Goal: Task Accomplishment & Management: Manage account settings

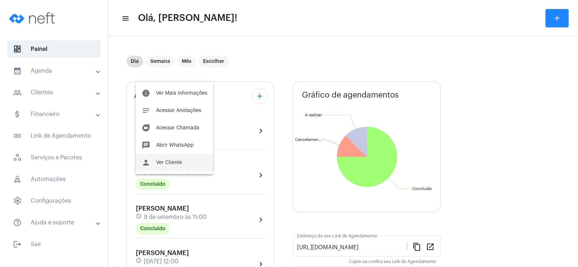
scroll to position [253, 0]
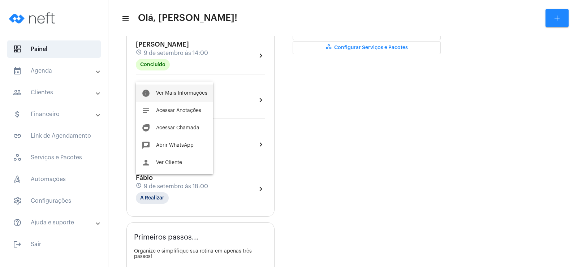
click at [179, 91] on span "Ver Mais Informações" at bounding box center [181, 93] width 51 height 5
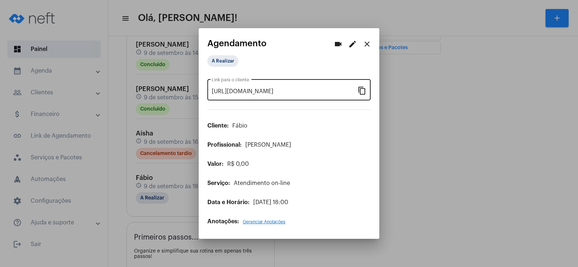
click at [360, 91] on mat-icon "content_copy" at bounding box center [361, 90] width 9 height 9
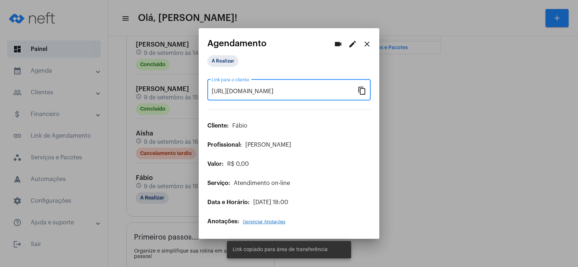
scroll to position [0, 62]
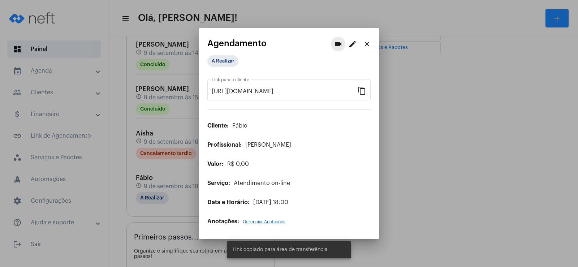
click at [335, 41] on mat-icon "videocam" at bounding box center [338, 44] width 9 height 9
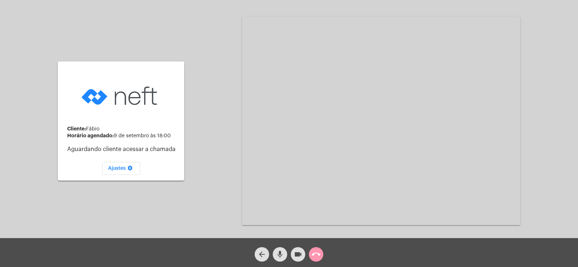
click at [279, 251] on mat-icon "mic" at bounding box center [279, 254] width 9 height 9
click at [298, 252] on mat-icon "videocam" at bounding box center [297, 254] width 9 height 9
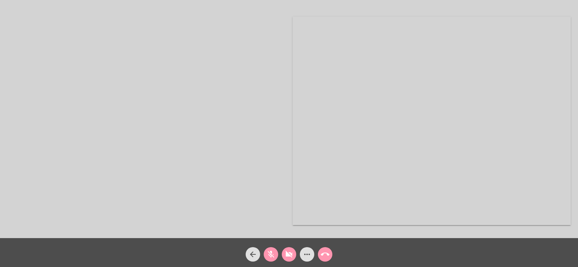
click at [276, 261] on div "mic_off" at bounding box center [271, 252] width 18 height 18
click at [289, 257] on mat-icon "videocam_off" at bounding box center [288, 254] width 9 height 9
click at [305, 259] on span "more_horiz" at bounding box center [306, 254] width 9 height 14
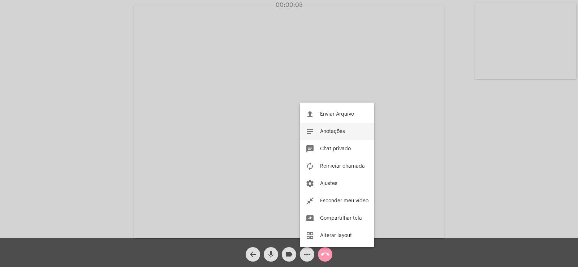
click at [336, 132] on span "Anotações" at bounding box center [332, 131] width 25 height 5
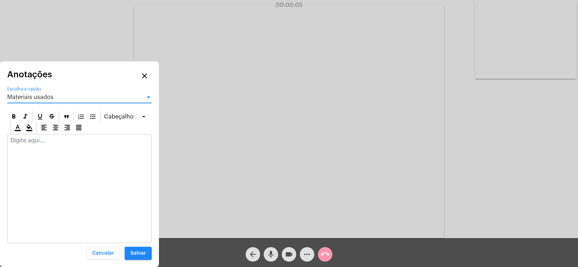
click at [32, 95] on span "Materiais usados" at bounding box center [30, 97] width 46 height 6
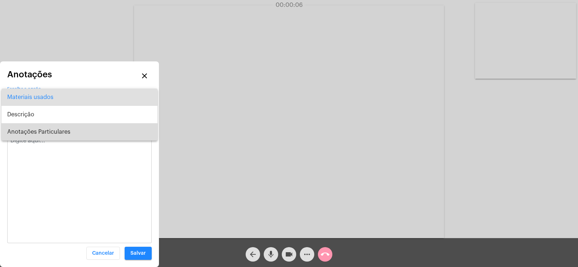
click at [49, 128] on span "Anotações Particulares" at bounding box center [79, 131] width 144 height 17
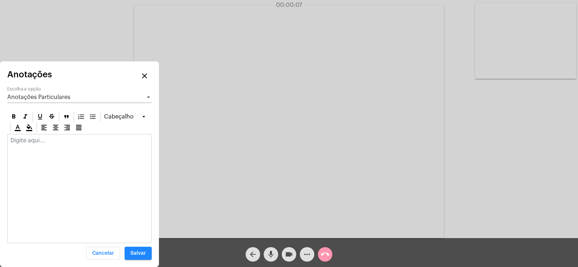
click at [40, 141] on p at bounding box center [79, 140] width 138 height 6
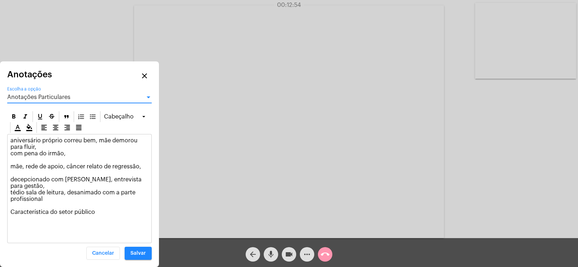
click at [50, 95] on span "Anotações Particulares" at bounding box center [38, 97] width 63 height 6
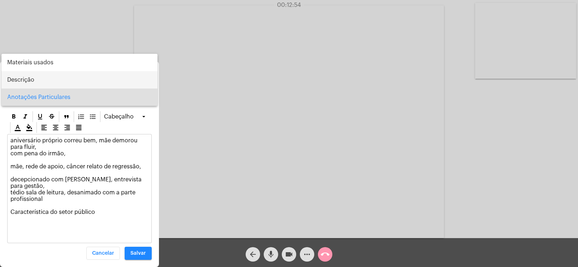
click at [39, 79] on span "Descrição" at bounding box center [79, 79] width 144 height 17
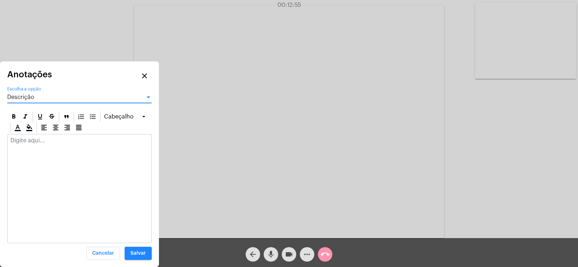
click at [47, 140] on p at bounding box center [79, 140] width 138 height 6
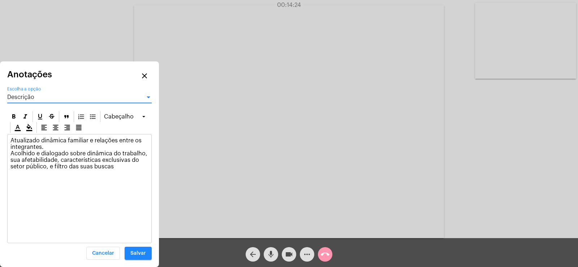
click at [47, 99] on div "Descrição" at bounding box center [76, 97] width 138 height 6
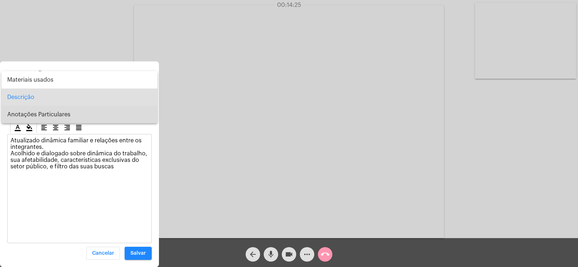
click at [43, 116] on span "Anotações Particulares" at bounding box center [79, 114] width 144 height 17
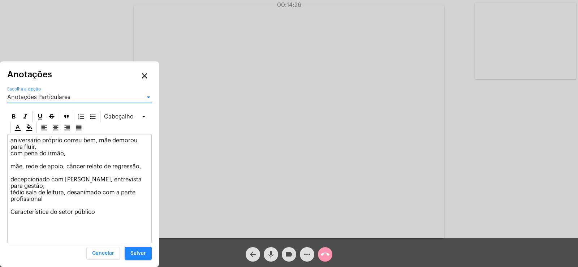
click at [110, 204] on p "aniversário próprio correu bem, mãe demorou para fluir, com pena do irmão, mãe,…" at bounding box center [79, 176] width 138 height 78
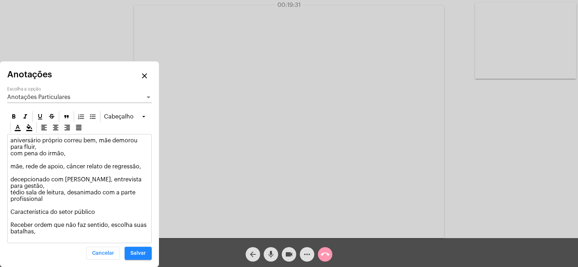
click at [108, 220] on p "aniversário próprio correu bem, mãe demorou para fluir, com pena do irmão, mãe,…" at bounding box center [79, 185] width 138 height 97
click at [111, 217] on p "aniversário próprio correu bem, mãe demorou para fluir, com pena do irmão, mãe,…" at bounding box center [79, 185] width 138 height 97
click at [53, 96] on span "Anotações Particulares" at bounding box center [38, 97] width 63 height 6
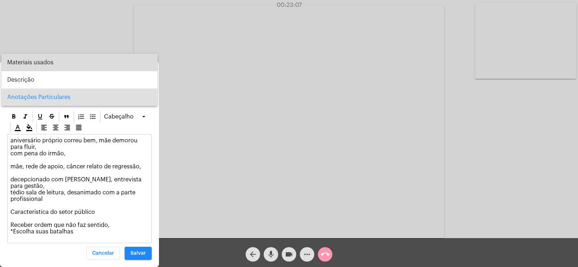
click at [29, 65] on span "Materiais usados" at bounding box center [79, 62] width 144 height 17
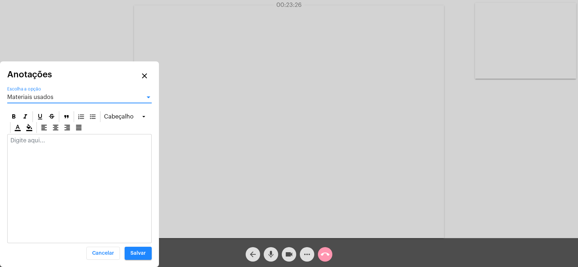
click at [310, 254] on mat-icon "more_horiz" at bounding box center [306, 254] width 9 height 9
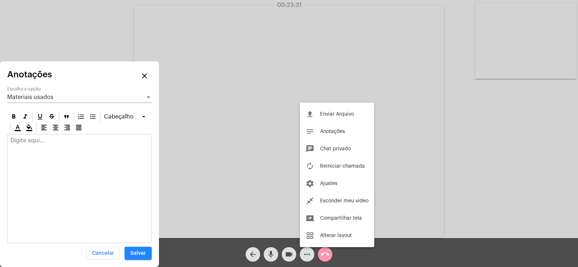
click at [504, 189] on div at bounding box center [289, 133] width 578 height 267
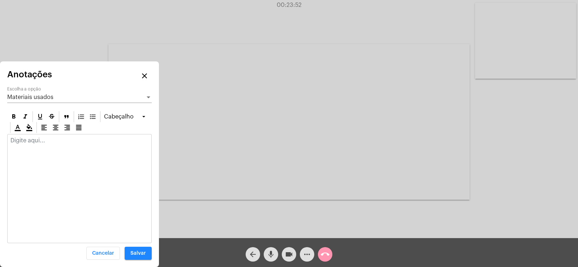
click at [139, 252] on span "Salvar" at bounding box center [138, 253] width 16 height 5
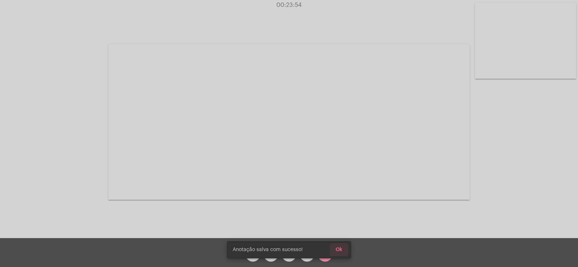
click at [342, 246] on button "Ok" at bounding box center [339, 249] width 18 height 13
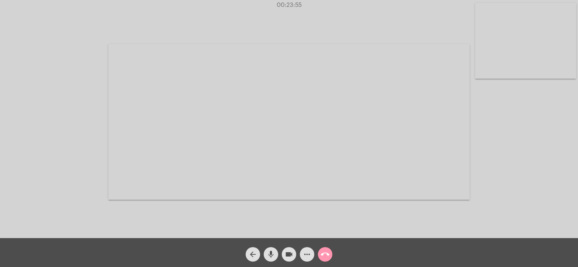
click at [306, 254] on mat-icon "more_horiz" at bounding box center [306, 254] width 9 height 9
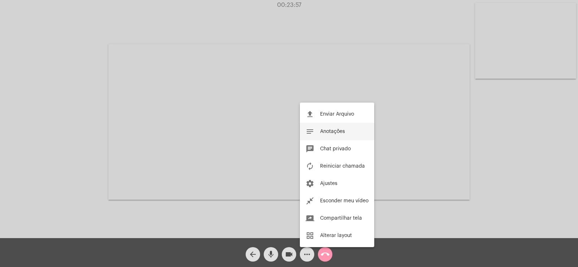
click at [327, 130] on span "Anotações" at bounding box center [332, 131] width 25 height 5
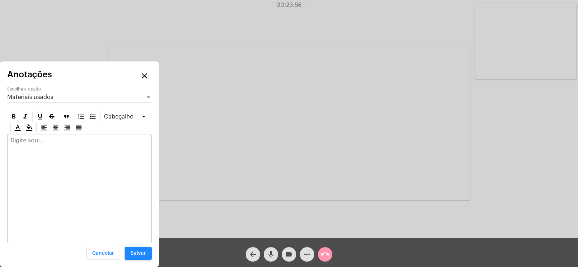
click at [46, 97] on span "Materiais usados" at bounding box center [30, 97] width 46 height 6
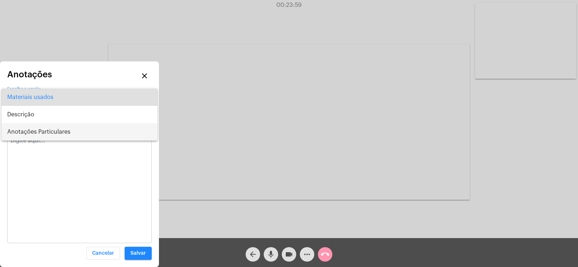
click at [45, 129] on span "Anotações Particulares" at bounding box center [79, 131] width 144 height 17
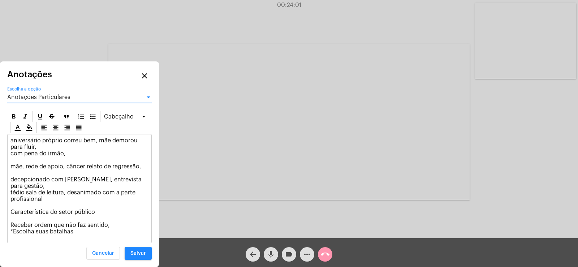
click at [138, 256] on button "Salvar" at bounding box center [138, 253] width 27 height 13
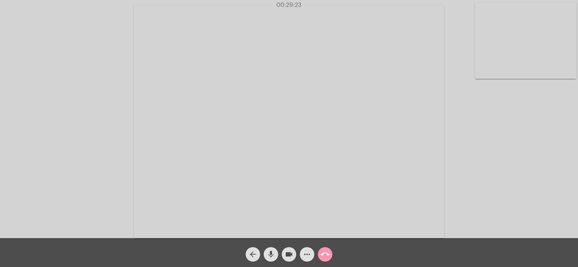
click at [303, 255] on mat-icon "more_horiz" at bounding box center [306, 254] width 9 height 9
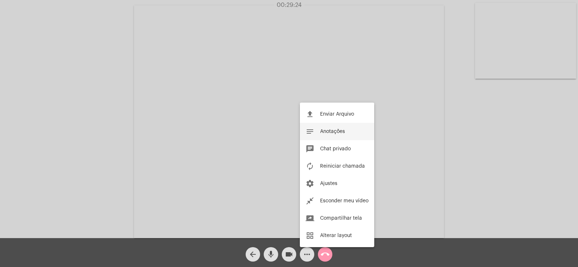
click at [341, 126] on button "notes Anotações" at bounding box center [337, 131] width 74 height 17
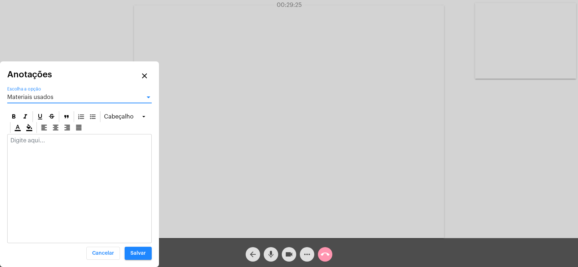
click at [47, 99] on span "Materiais usados" at bounding box center [30, 97] width 46 height 6
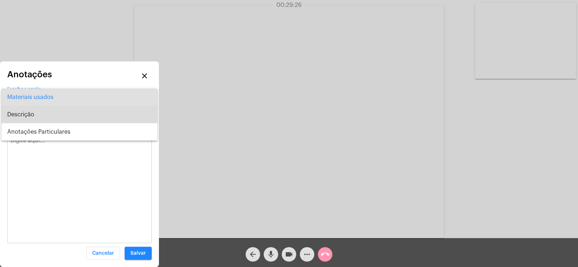
click at [34, 113] on span "Descrição" at bounding box center [79, 114] width 144 height 17
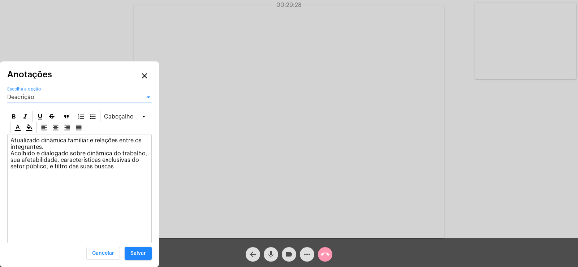
click at [32, 99] on span "Descrição" at bounding box center [20, 97] width 27 height 6
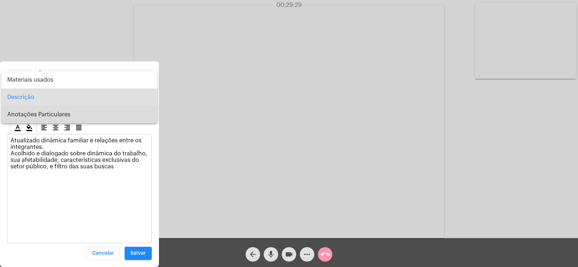
click at [40, 112] on span "Anotações Particulares" at bounding box center [79, 114] width 144 height 17
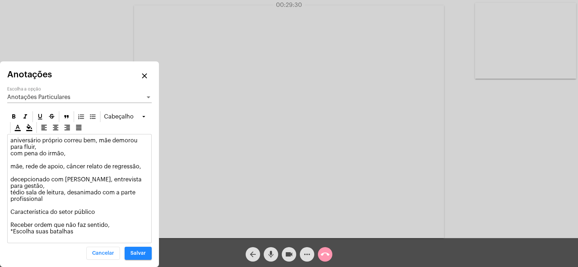
click at [75, 227] on p "aniversário próprio correu bem, mãe demorou para fluir, com pena do irmão, mãe,…" at bounding box center [79, 185] width 138 height 97
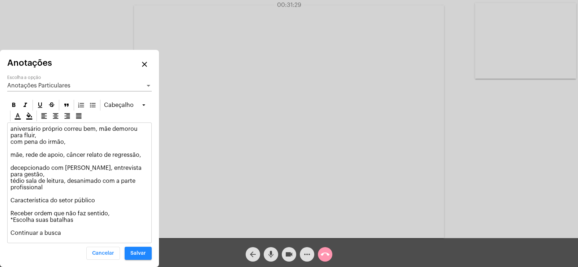
click at [143, 254] on span "Salvar" at bounding box center [138, 253] width 16 height 5
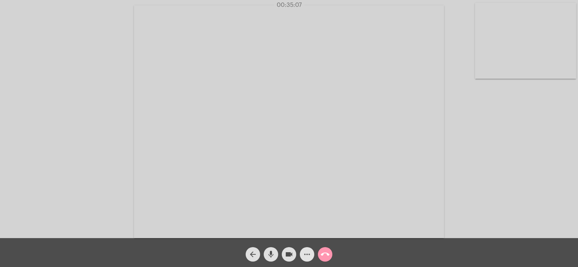
click at [306, 253] on mat-icon "more_horiz" at bounding box center [306, 254] width 9 height 9
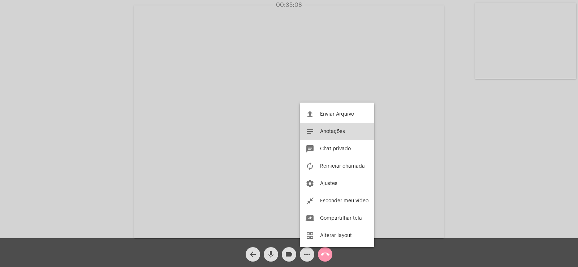
click at [333, 130] on span "Anotações" at bounding box center [332, 131] width 25 height 5
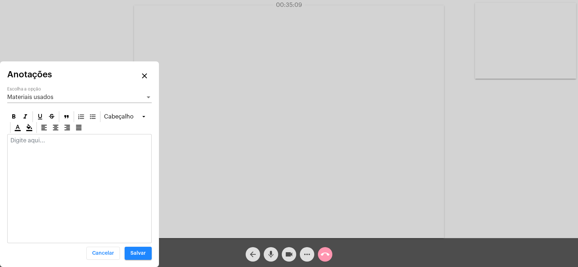
click at [55, 90] on div "Materiais usados Escolha a opção" at bounding box center [79, 95] width 144 height 16
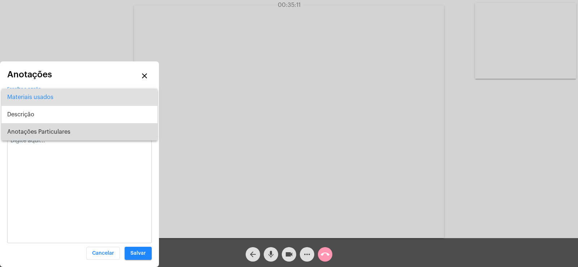
click at [46, 130] on span "Anotações Particulares" at bounding box center [79, 131] width 144 height 17
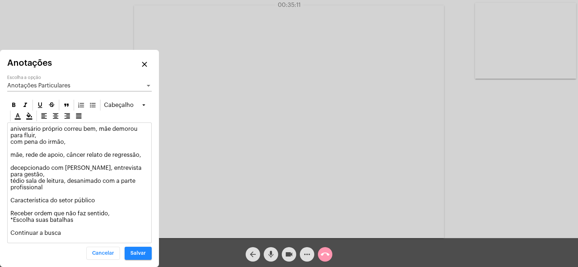
click at [86, 234] on p "aniversário próprio correu bem, mãe demorou para fluir, com pena do irmão, mãe,…" at bounding box center [79, 181] width 138 height 110
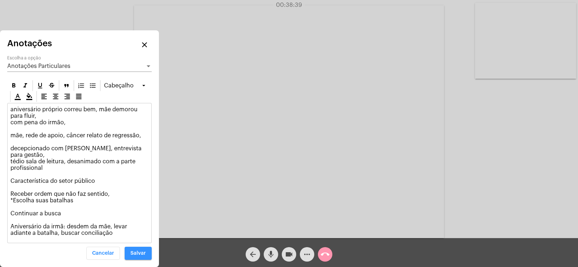
click at [136, 254] on span "Salvar" at bounding box center [138, 253] width 16 height 5
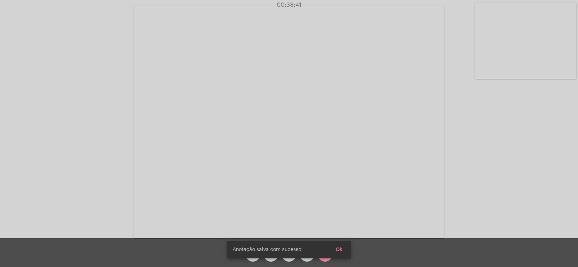
click at [337, 247] on span "Ok" at bounding box center [338, 249] width 7 height 5
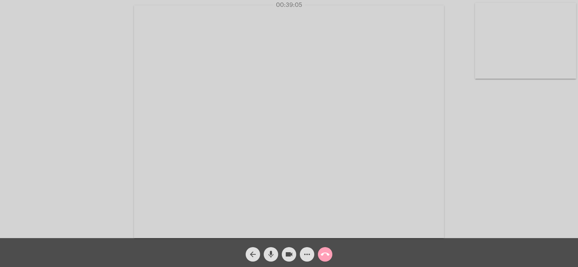
click at [329, 253] on button "call_end" at bounding box center [325, 254] width 14 height 14
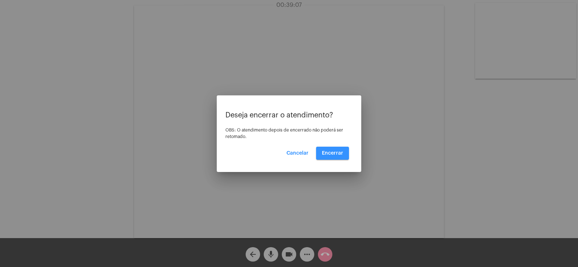
click at [344, 154] on button "Encerrar" at bounding box center [332, 153] width 33 height 13
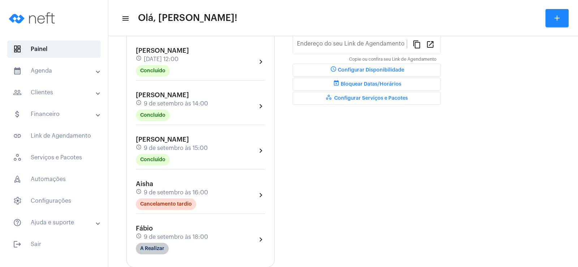
type input "[URL][DOMAIN_NAME]"
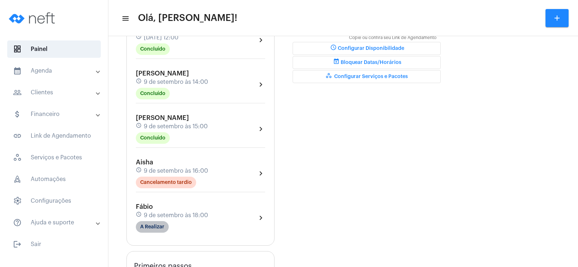
click at [154, 232] on mat-chip "A Realizar" at bounding box center [152, 227] width 33 height 12
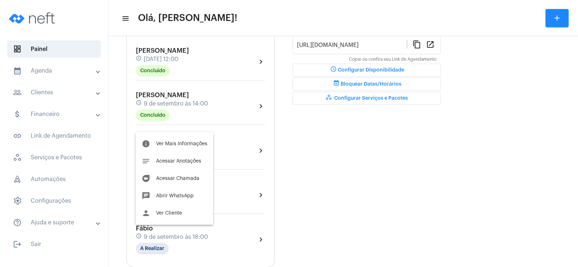
click at [159, 135] on div "info Ver Mais Informações notes Acessar Anotações duo Acessar Chamada chat Abri…" at bounding box center [174, 178] width 77 height 92
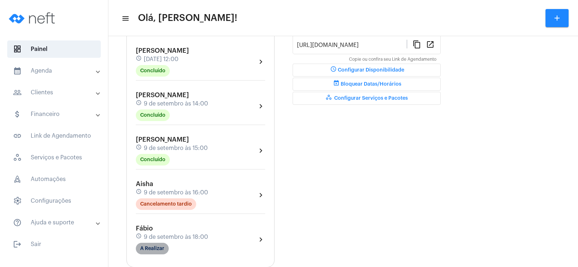
click at [153, 249] on mat-chip "A Realizar" at bounding box center [152, 249] width 33 height 12
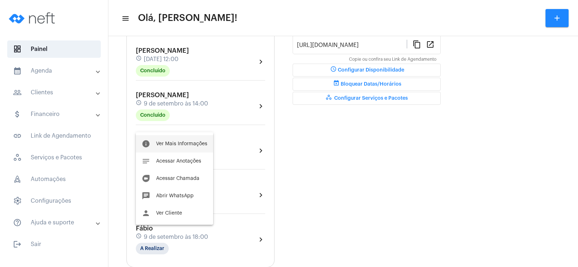
click at [174, 143] on span "Ver Mais Informações" at bounding box center [181, 143] width 51 height 5
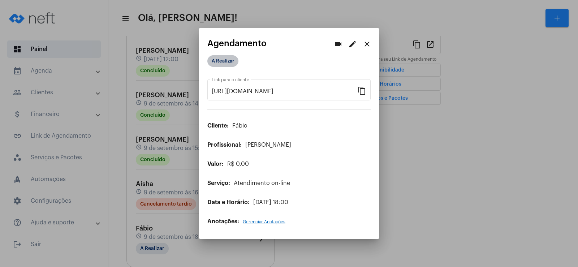
click at [219, 59] on mat-chip "A Realizar" at bounding box center [222, 61] width 31 height 12
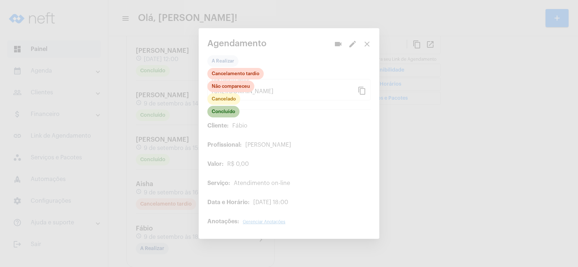
click at [225, 109] on mat-chip "Concluído" at bounding box center [223, 112] width 32 height 12
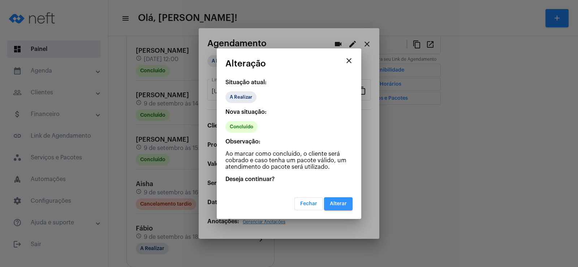
click at [346, 207] on button "Alterar" at bounding box center [338, 203] width 29 height 13
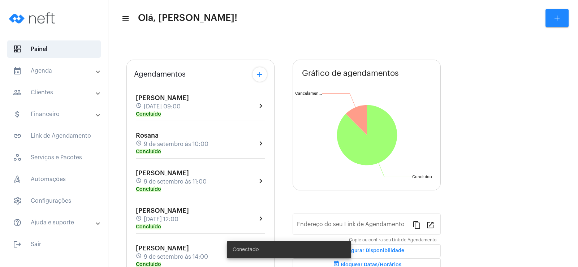
type input "[URL][DOMAIN_NAME]"
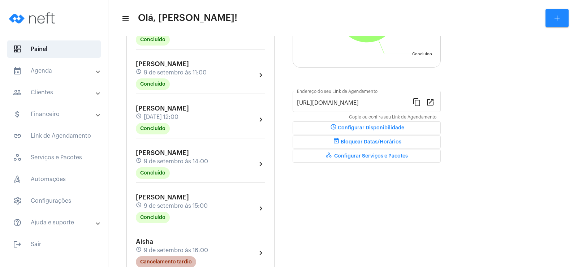
scroll to position [180, 0]
